Goal: Task Accomplishment & Management: Manage account settings

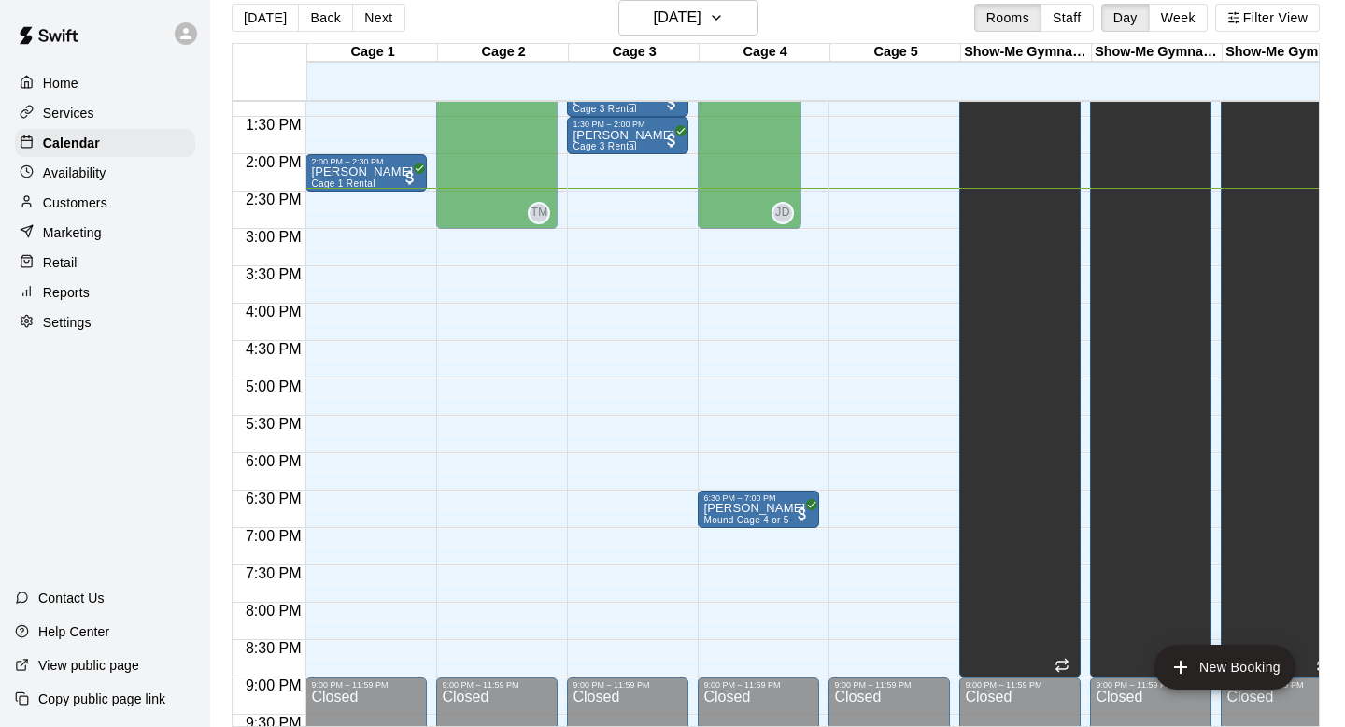
scroll to position [1127, 0]
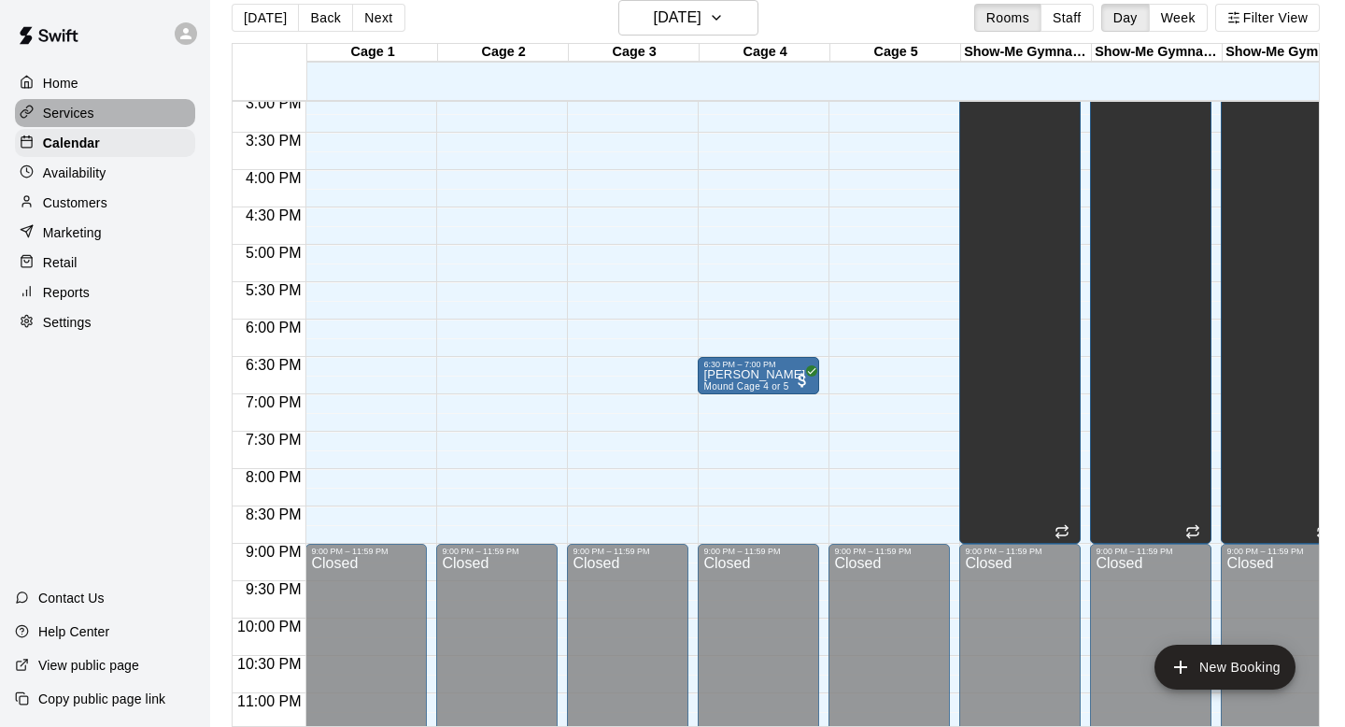
click at [90, 114] on p "Services" at bounding box center [68, 113] width 51 height 19
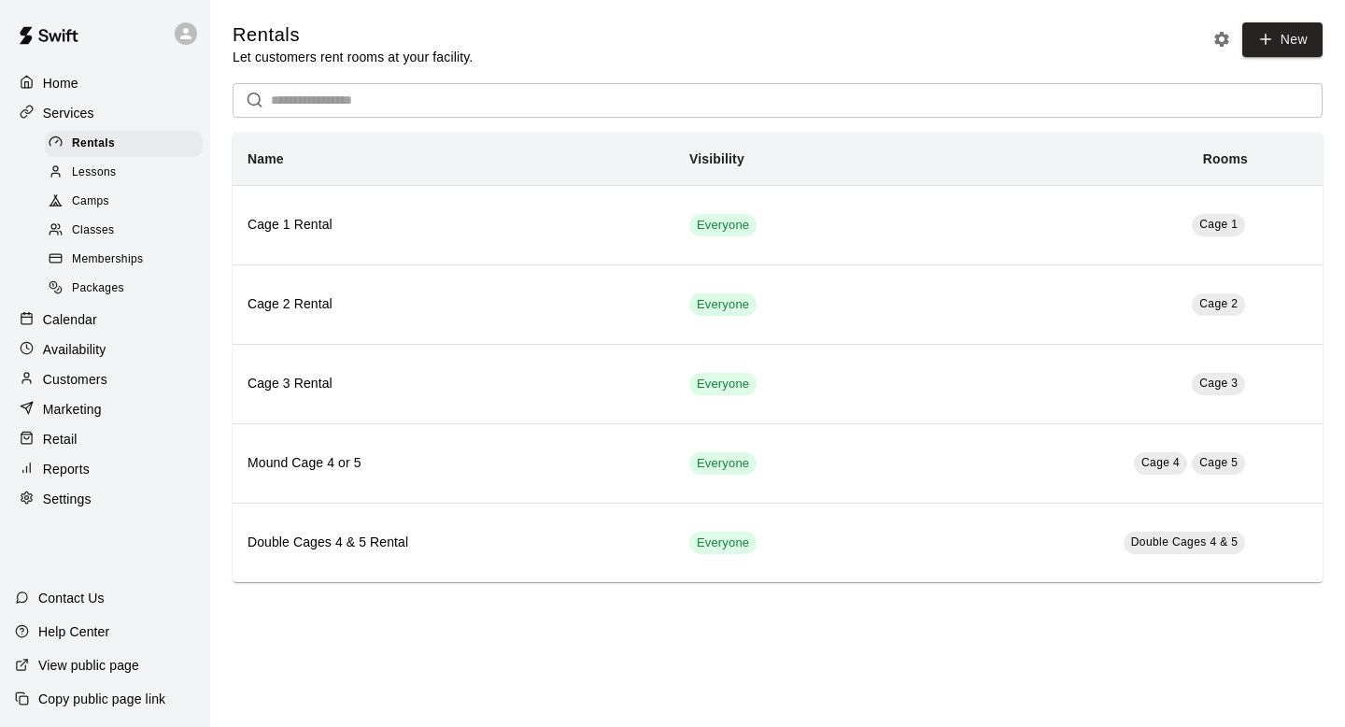
click at [101, 243] on link "Classes" at bounding box center [127, 231] width 165 height 29
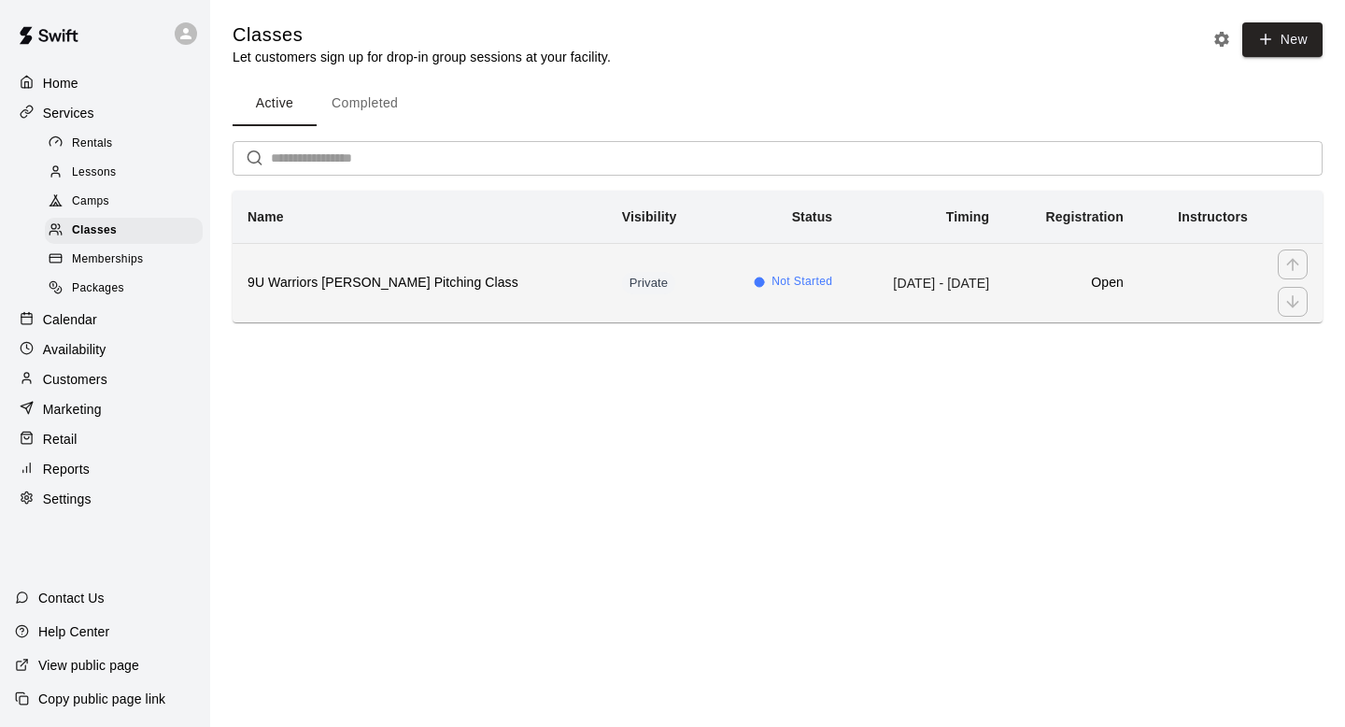
click at [414, 289] on h6 "9U Warriors [PERSON_NAME] Pitching Class" at bounding box center [419, 283] width 345 height 21
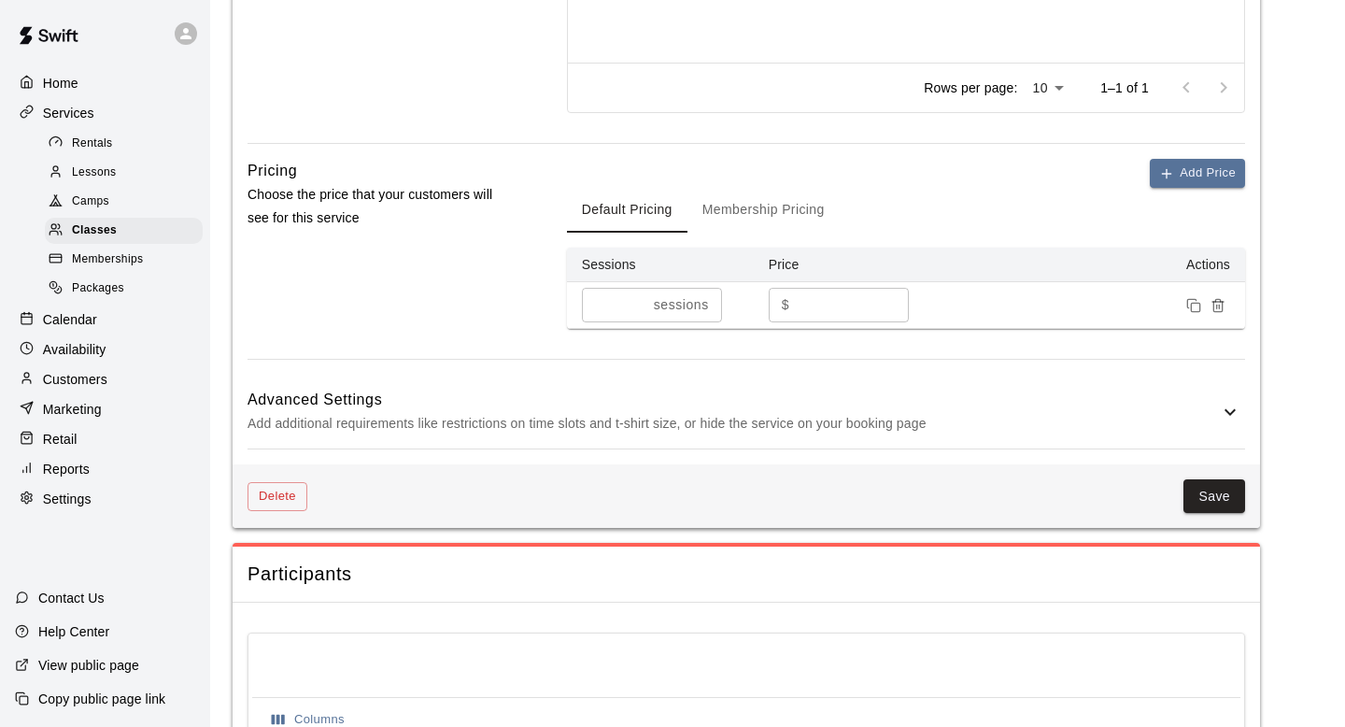
scroll to position [1219, 0]
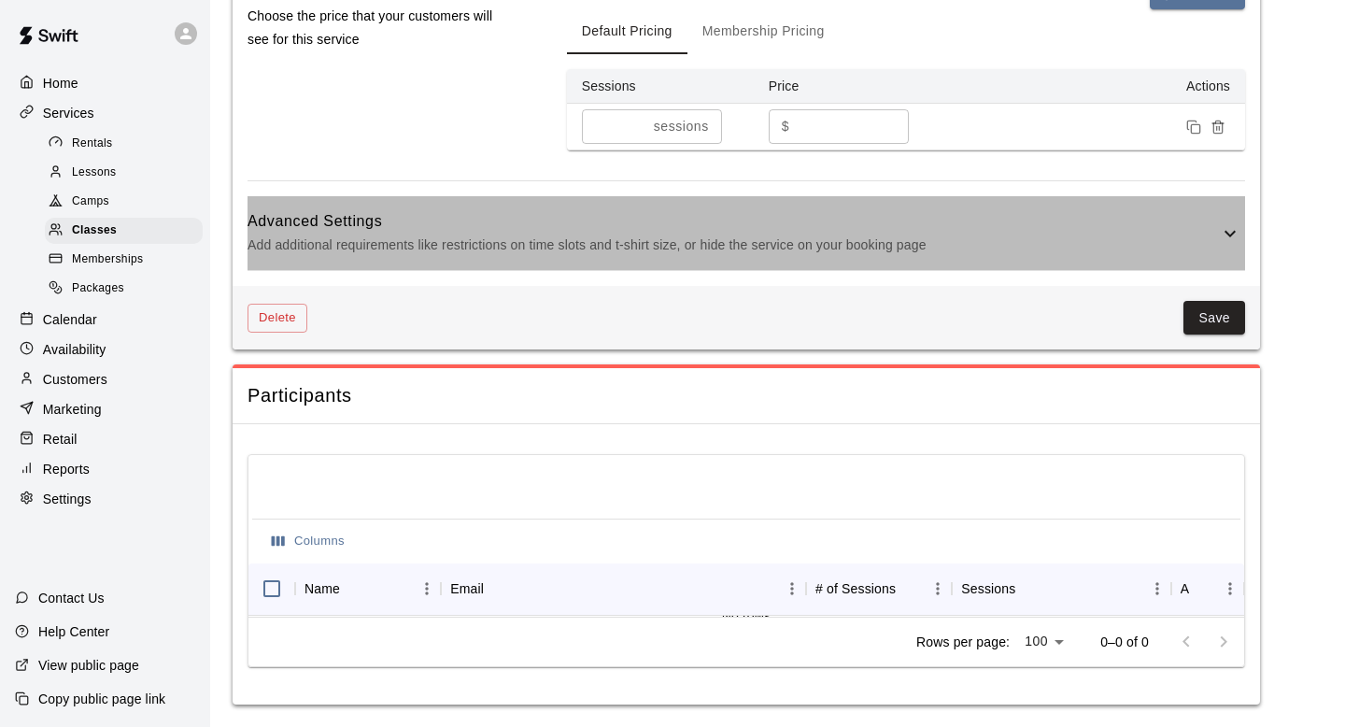
click at [918, 232] on h6 "Advanced Settings" at bounding box center [732, 221] width 971 height 24
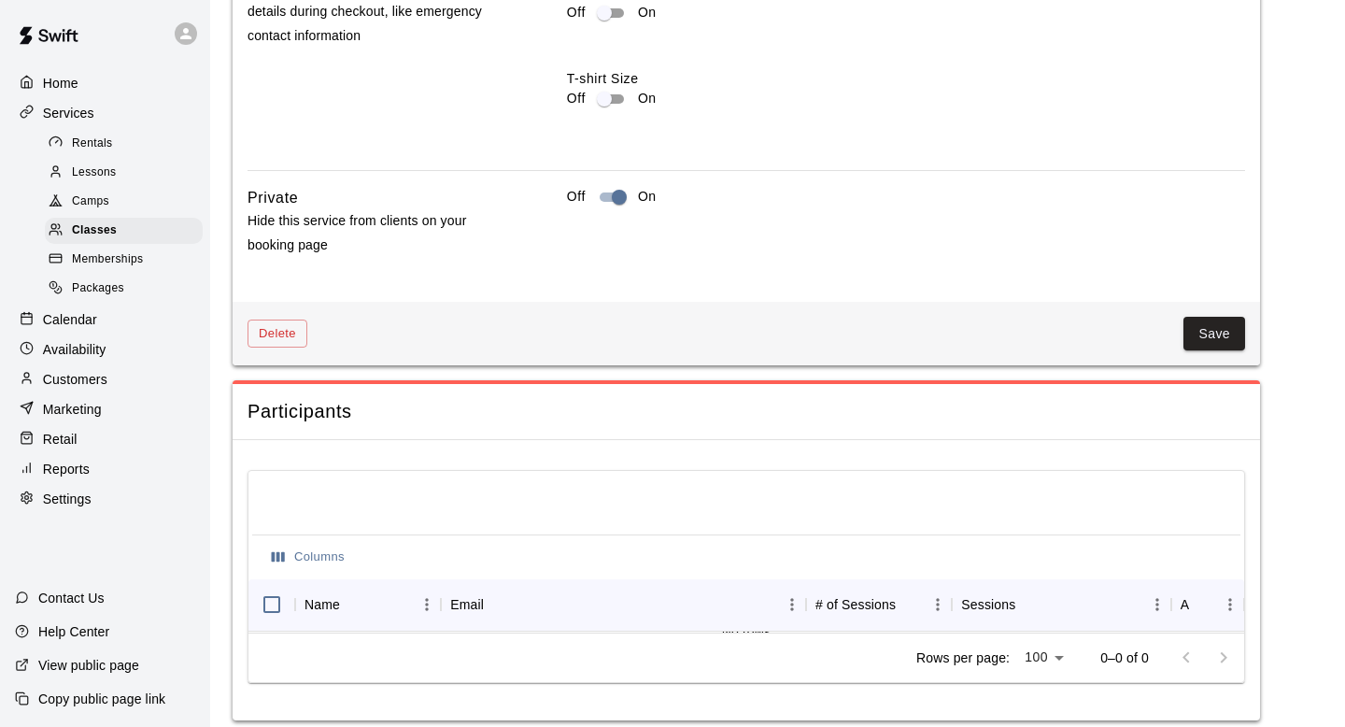
scroll to position [2008, 0]
click at [1222, 340] on button "Save" at bounding box center [1214, 335] width 62 height 35
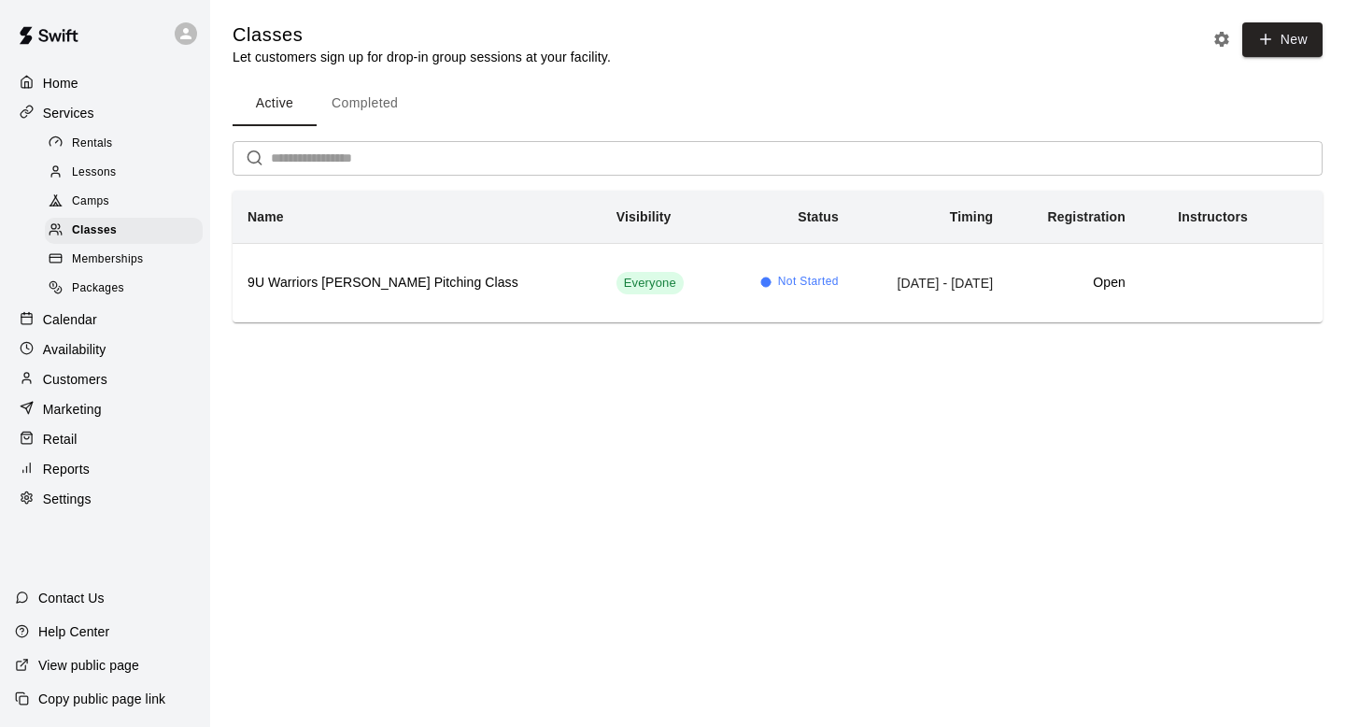
click at [615, 372] on main "Classes Let customers sign up for drop-in group sessions at your facility. New …" at bounding box center [777, 187] width 1135 height 374
